Goal: Transaction & Acquisition: Purchase product/service

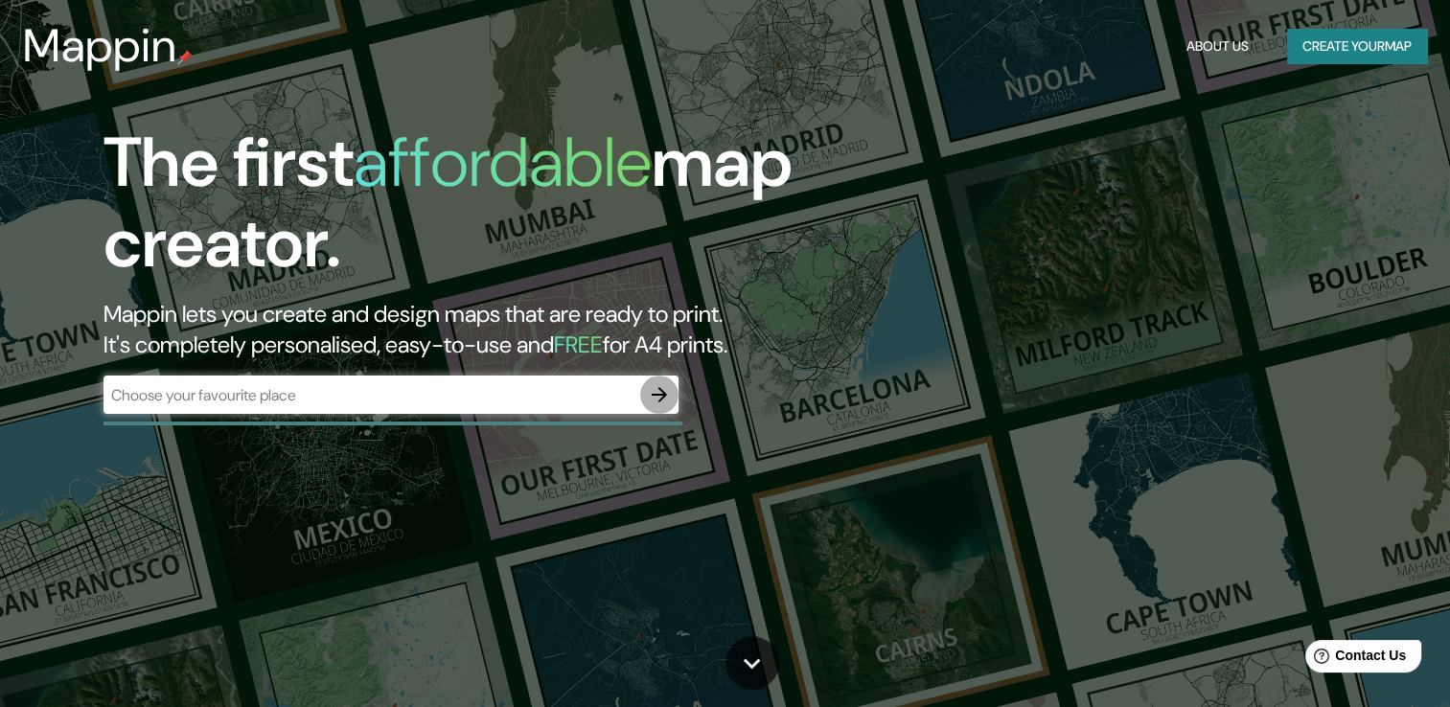
click at [646, 390] on button "button" at bounding box center [659, 395] width 38 height 38
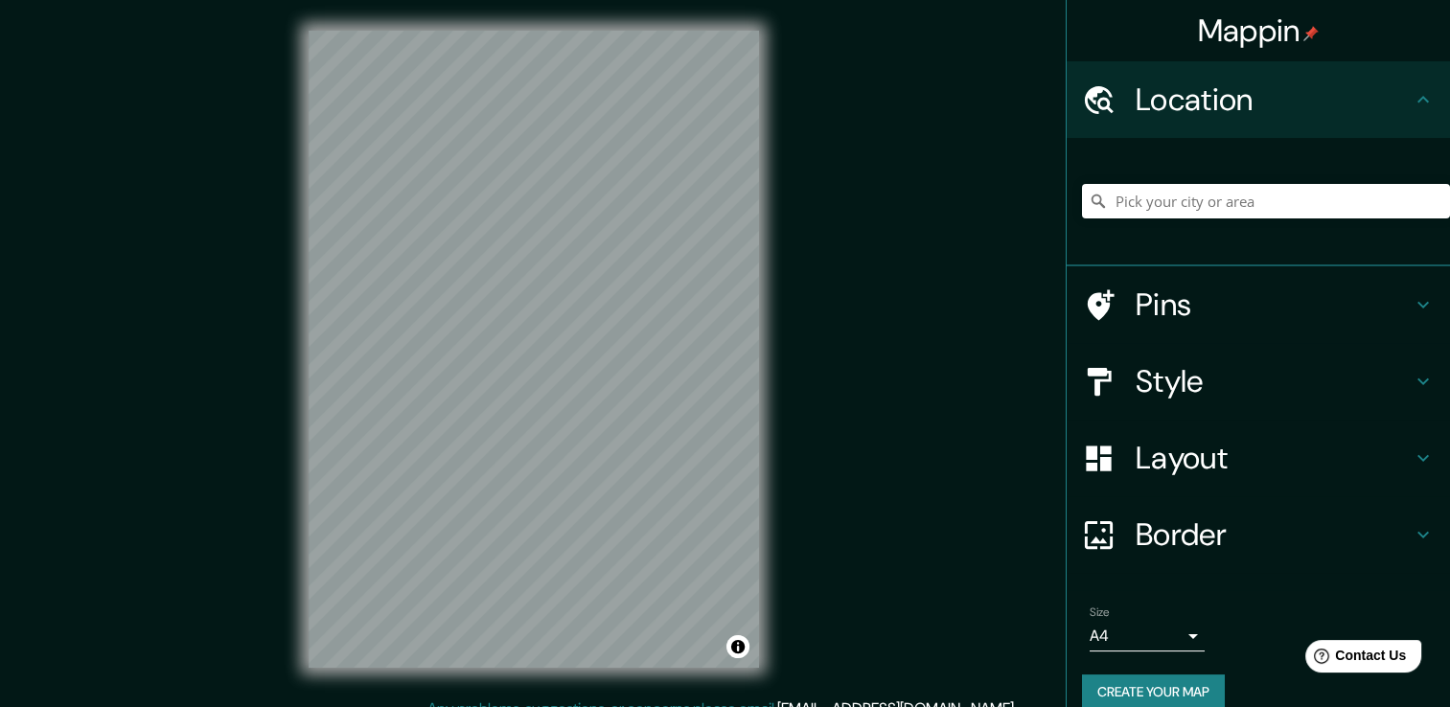
click at [1177, 363] on h4 "Style" at bounding box center [1273, 381] width 276 height 38
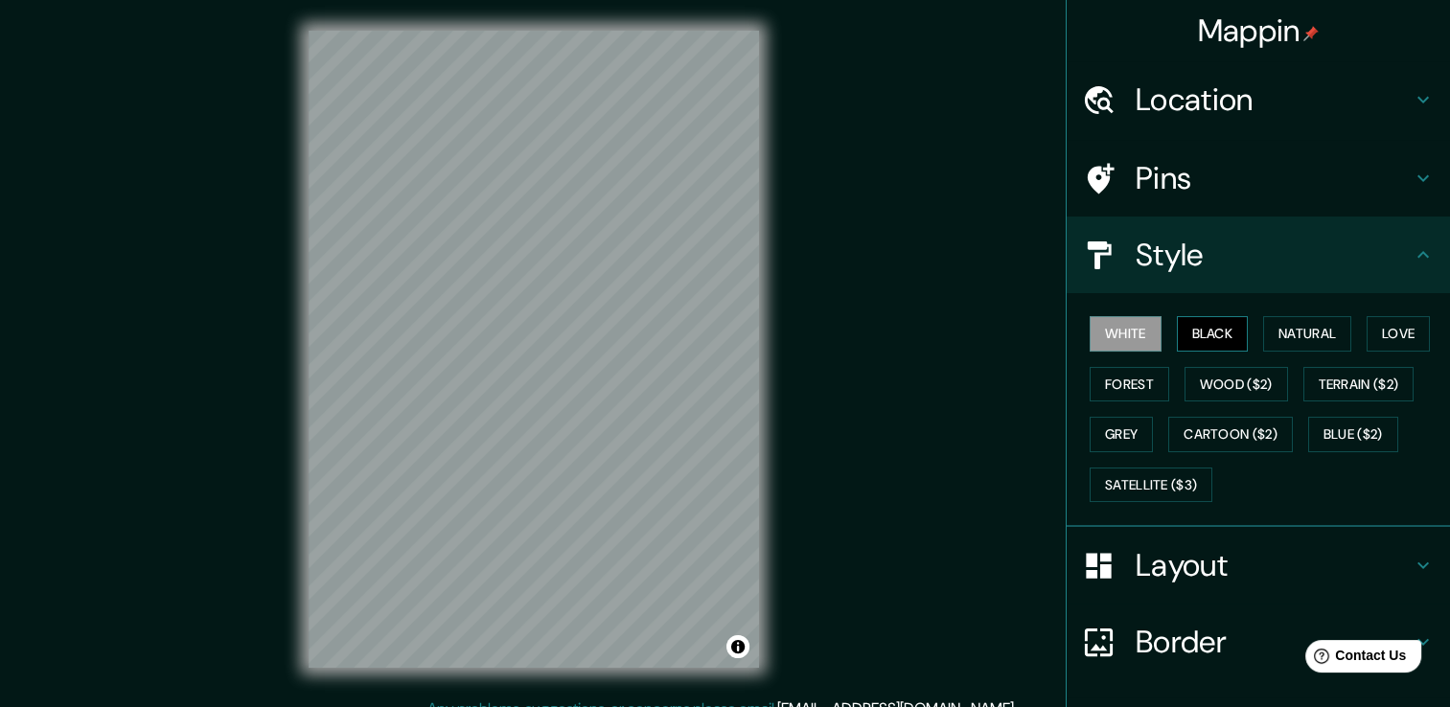
click at [1184, 329] on button "Black" at bounding box center [1213, 333] width 72 height 35
click at [1298, 343] on button "Natural" at bounding box center [1307, 333] width 88 height 35
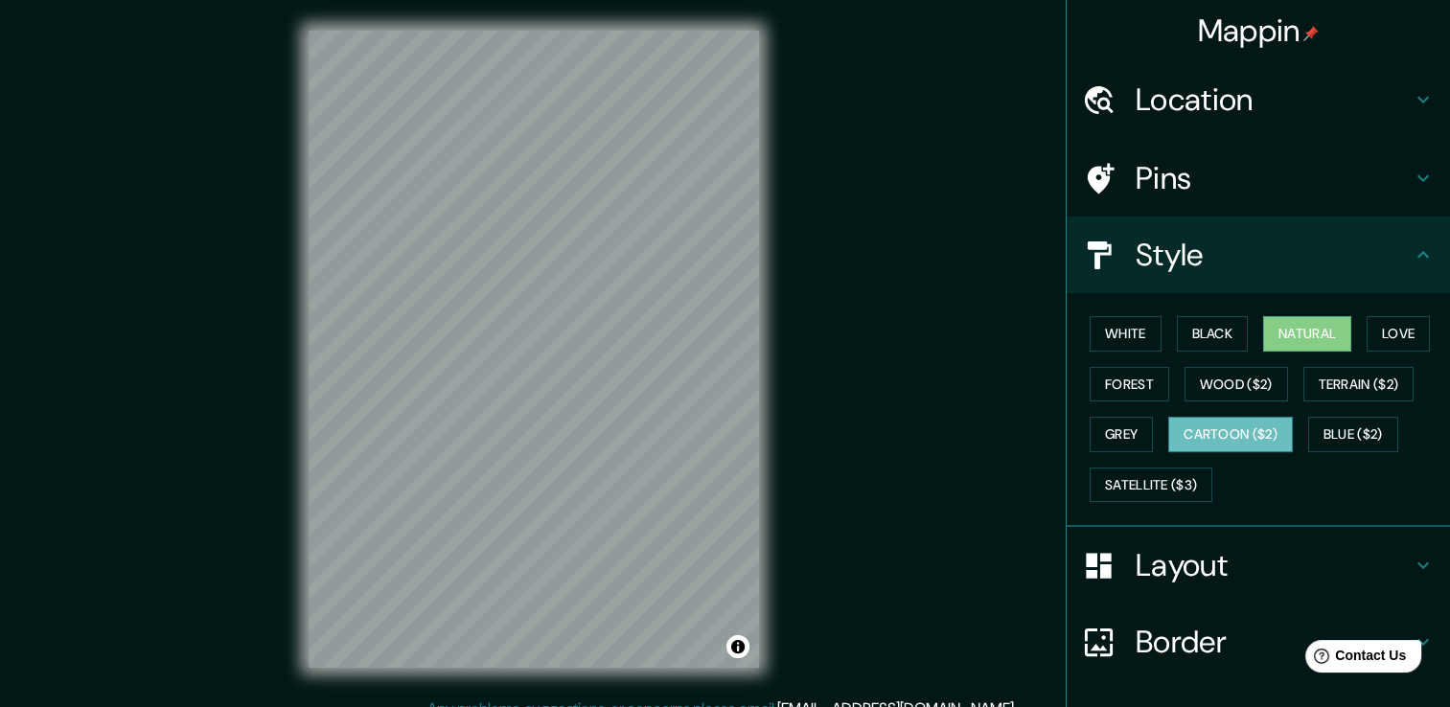
click at [1184, 425] on button "Cartoon ($2)" at bounding box center [1230, 434] width 125 height 35
click at [1139, 565] on h4 "Layout" at bounding box center [1273, 565] width 276 height 38
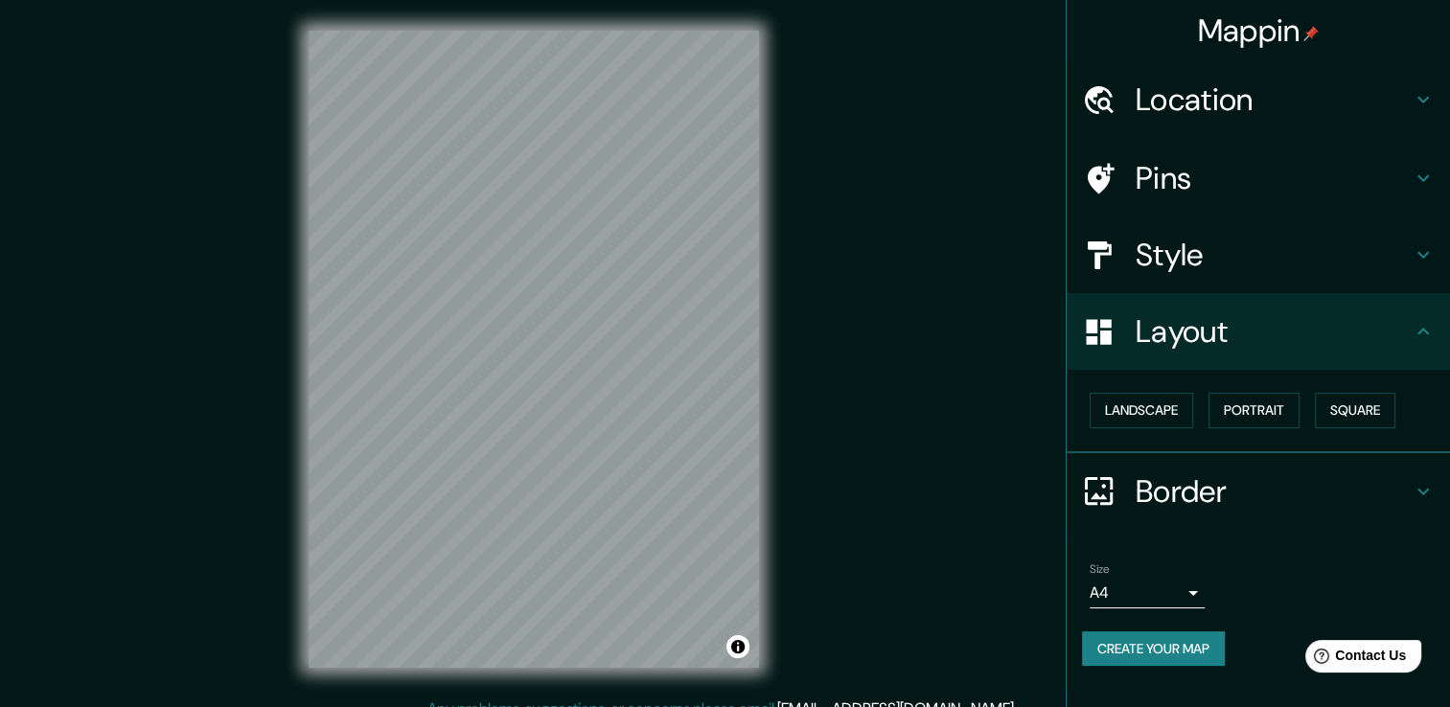
click at [1138, 581] on body "Mappin Location Pins Style Layout Landscape Portrait Square Border Choose a bor…" at bounding box center [725, 353] width 1450 height 707
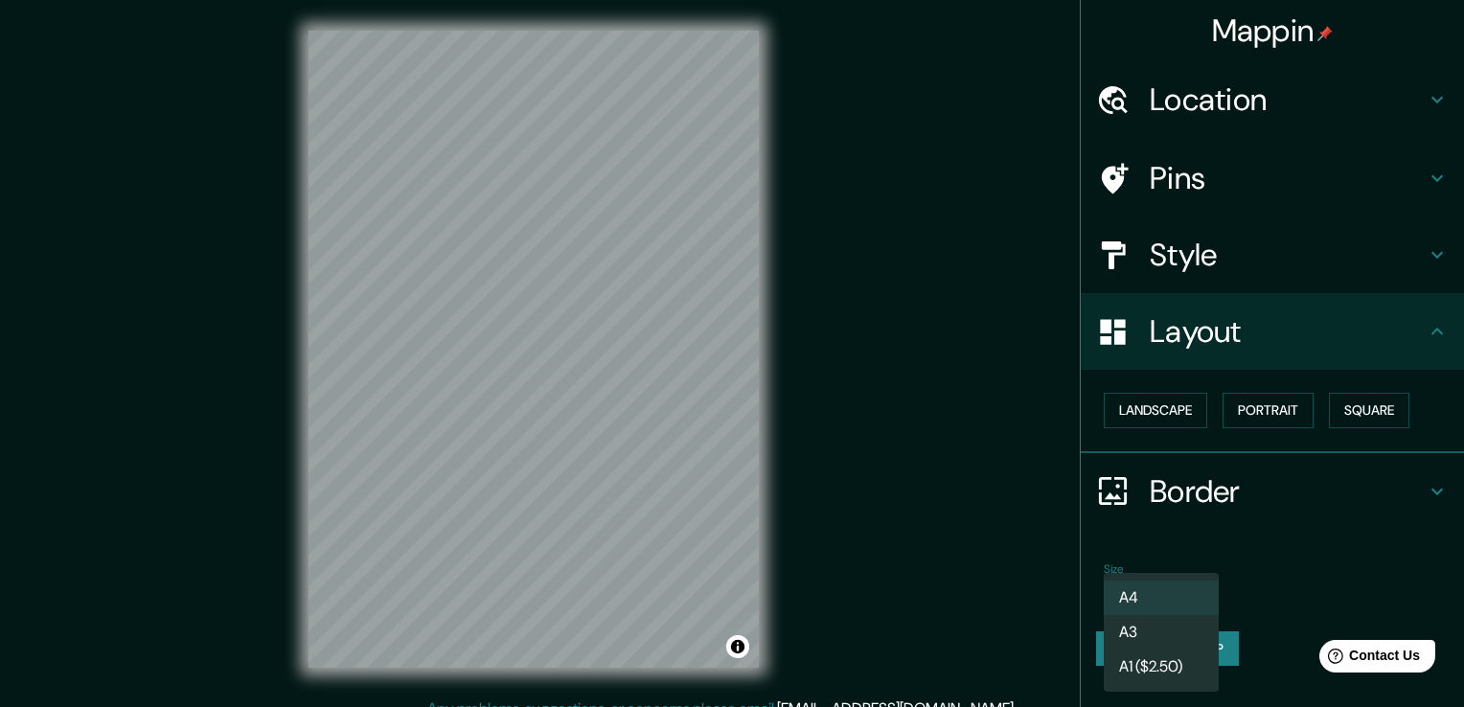
click at [1146, 657] on li "A1 ($2.50)" at bounding box center [1161, 667] width 115 height 34
click at [1152, 596] on body "Mappin Location Pins Style Layout Landscape Portrait Square Border Choose a bor…" at bounding box center [732, 353] width 1464 height 707
click at [1151, 623] on li "A3" at bounding box center [1161, 632] width 115 height 34
type input "a4"
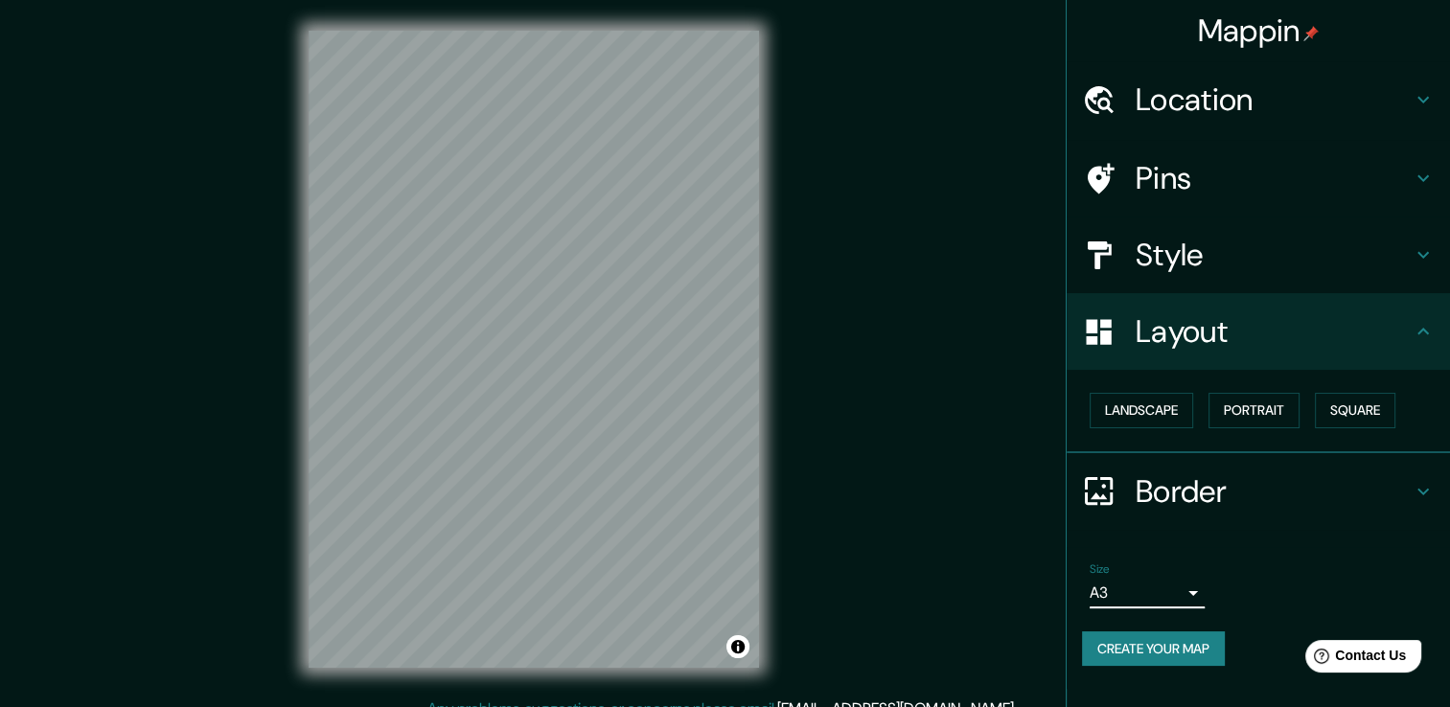
click at [1252, 269] on h4 "Style" at bounding box center [1273, 255] width 276 height 38
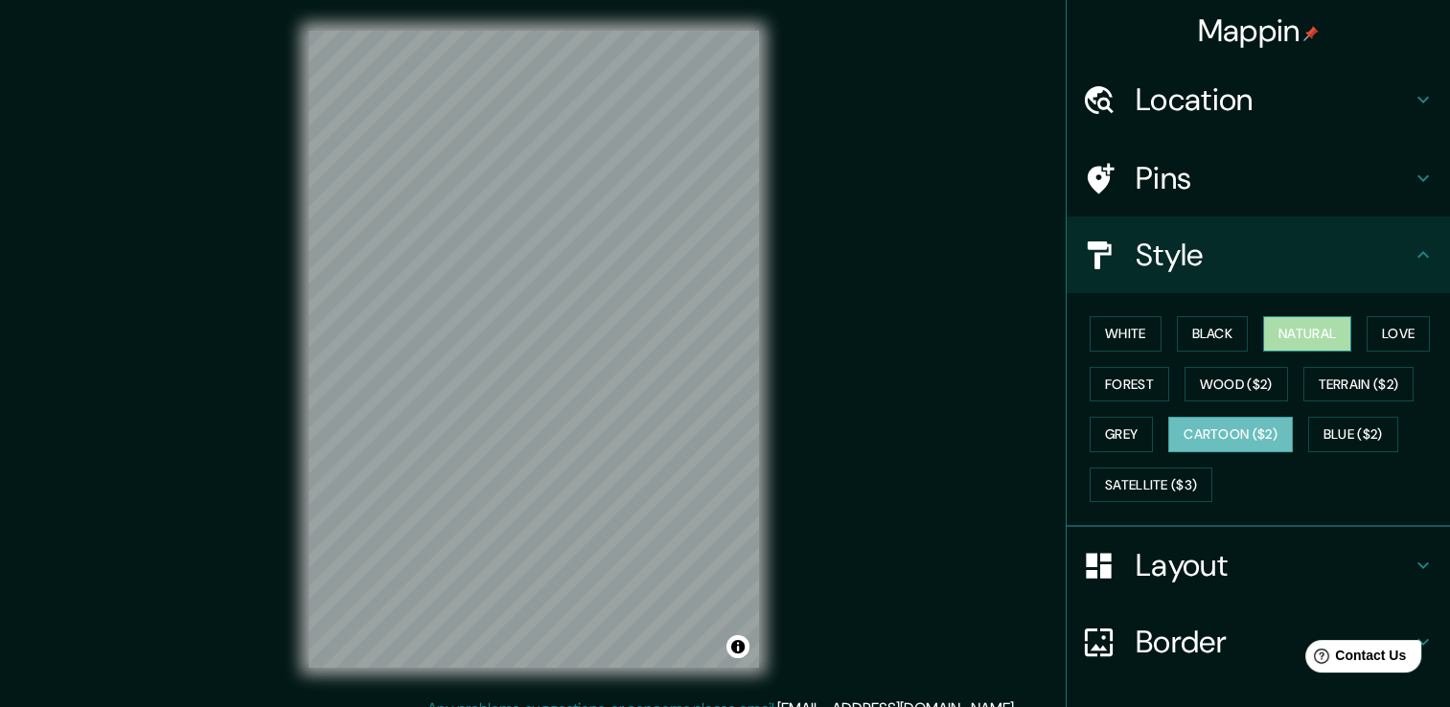
click at [1326, 332] on button "Natural" at bounding box center [1307, 333] width 88 height 35
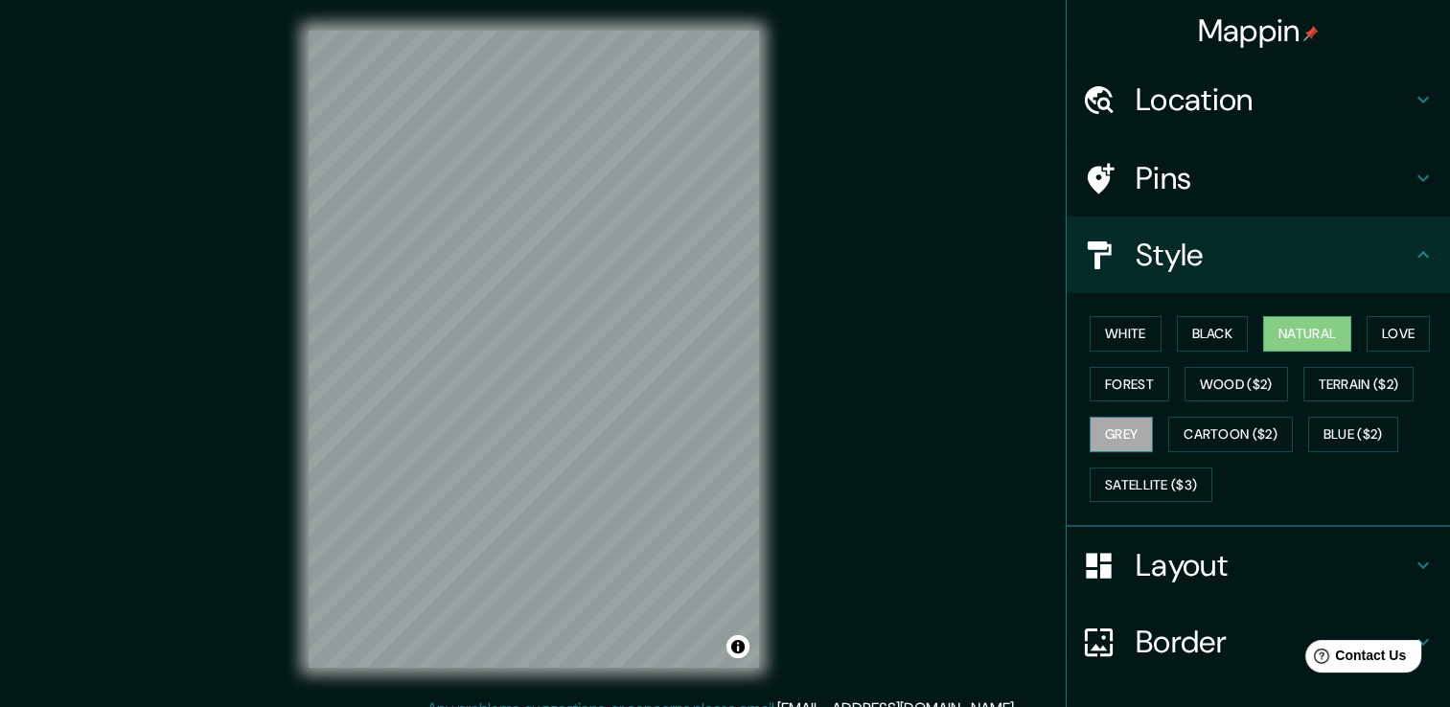
click at [1132, 435] on button "Grey" at bounding box center [1120, 434] width 63 height 35
click at [1168, 430] on button "Cartoon ($2)" at bounding box center [1230, 434] width 125 height 35
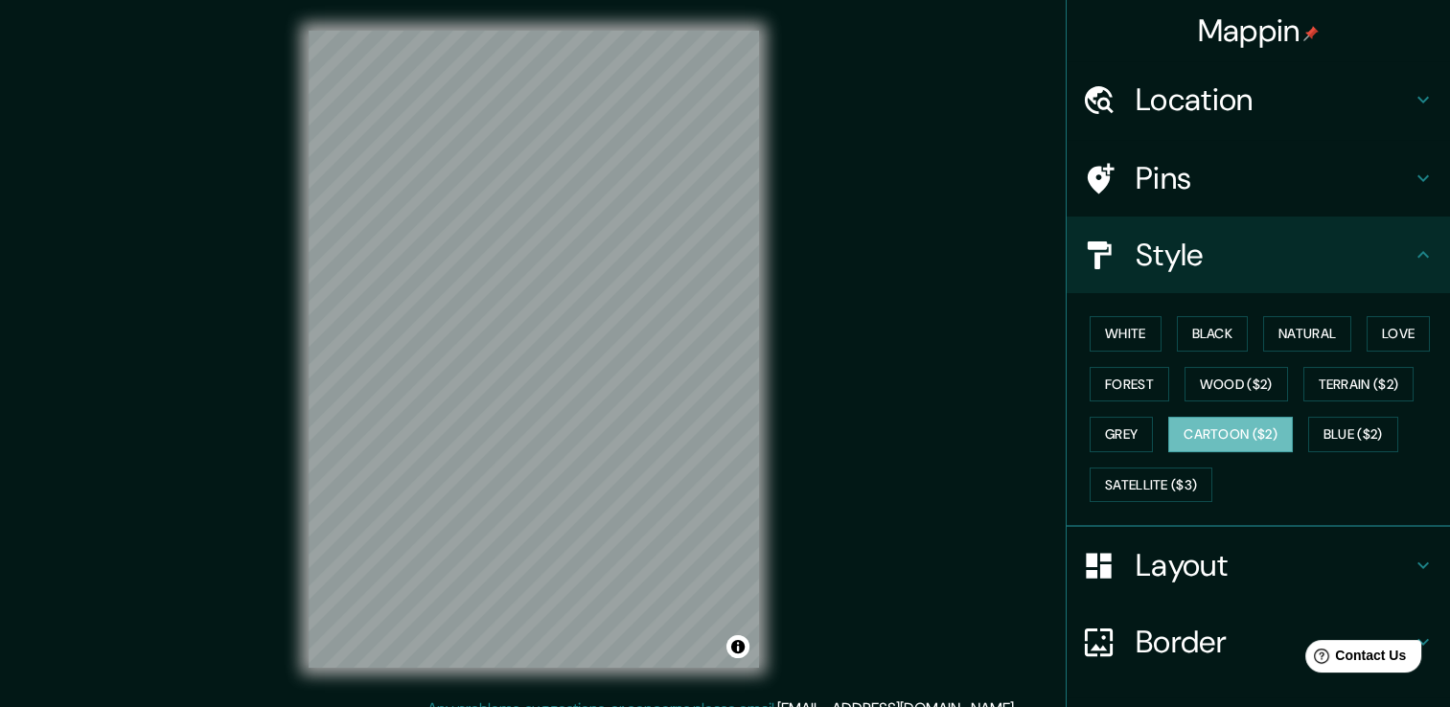
click at [1230, 165] on h4 "Pins" at bounding box center [1273, 178] width 276 height 38
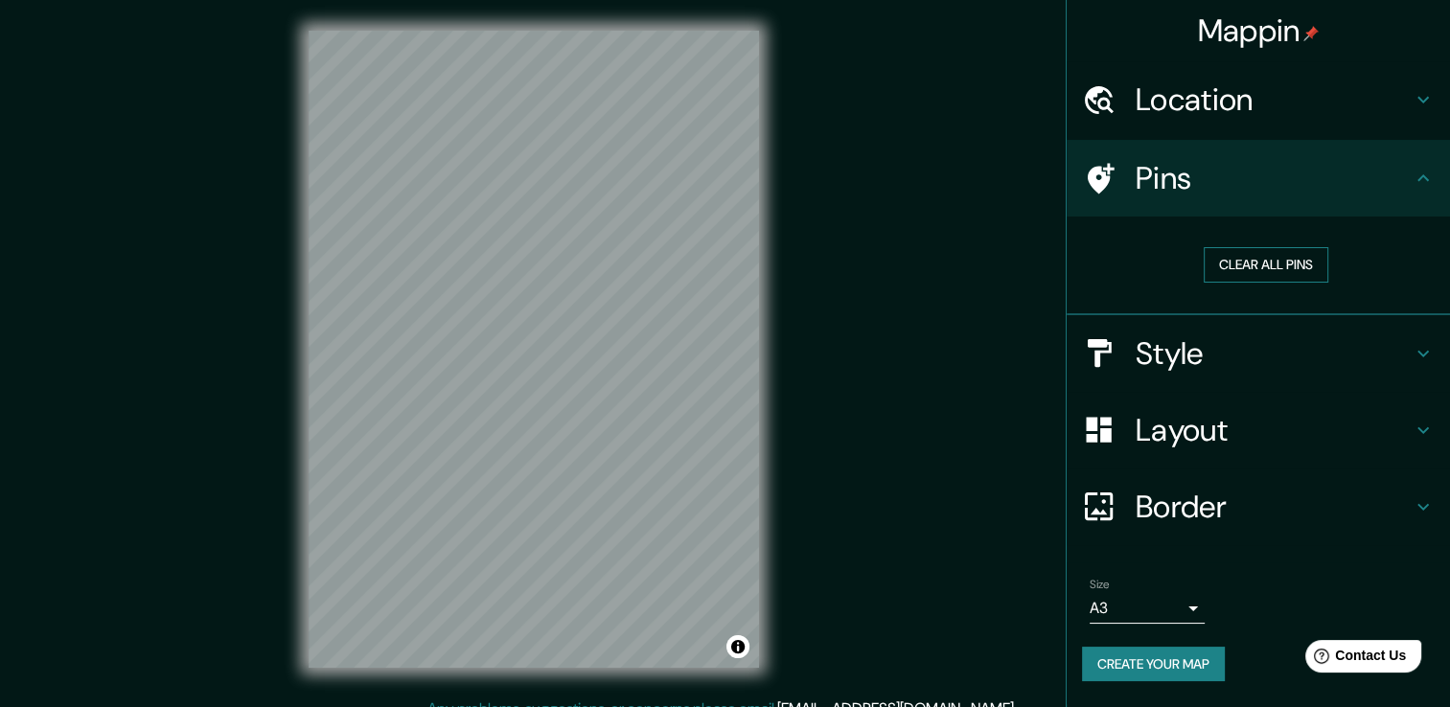
click at [1242, 271] on button "Clear all pins" at bounding box center [1265, 264] width 125 height 35
click at [1215, 215] on div "Pins" at bounding box center [1257, 178] width 383 height 77
